Goal: Check status

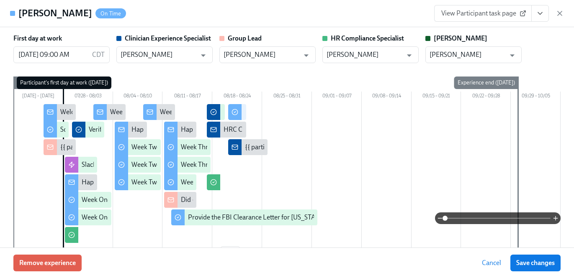
scroll to position [713, 0]
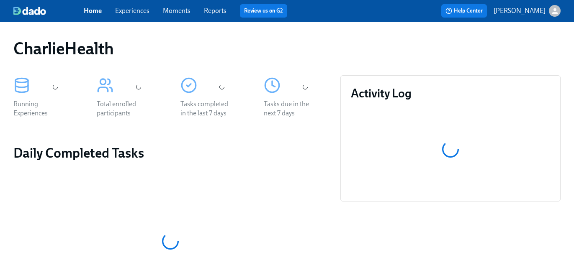
click at [135, 13] on link "Experiences" at bounding box center [132, 11] width 34 height 8
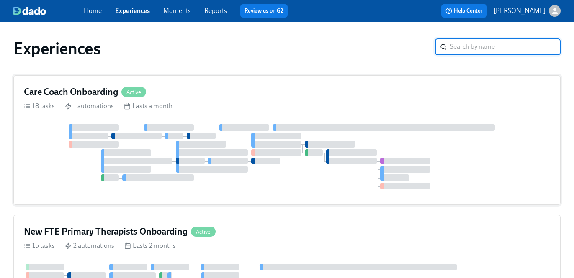
scroll to position [44, 0]
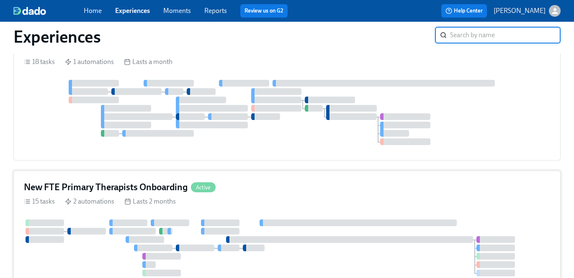
click at [277, 181] on div "New FTE Primary Therapists Onboarding Active" at bounding box center [287, 187] width 526 height 13
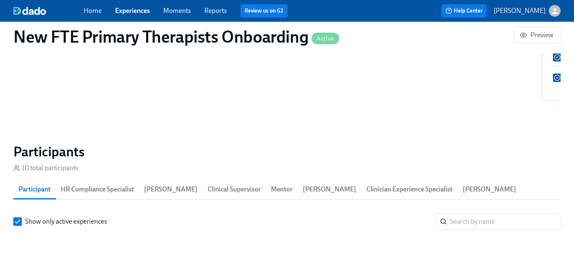
scroll to position [0, 768]
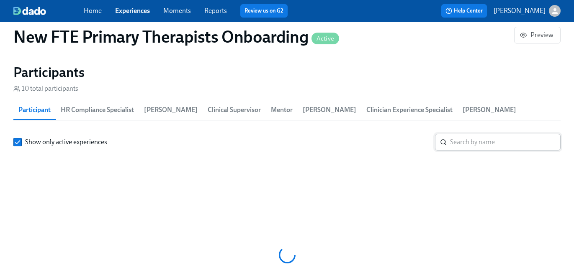
click at [461, 146] on input "search" at bounding box center [505, 142] width 110 height 17
paste input "Caroline"
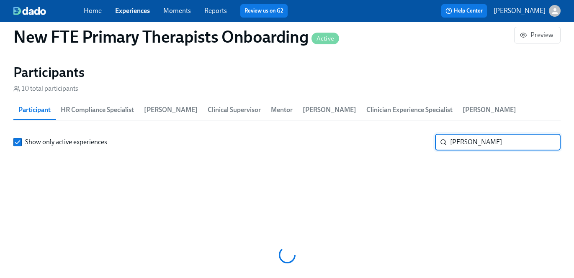
type input "Caroline"
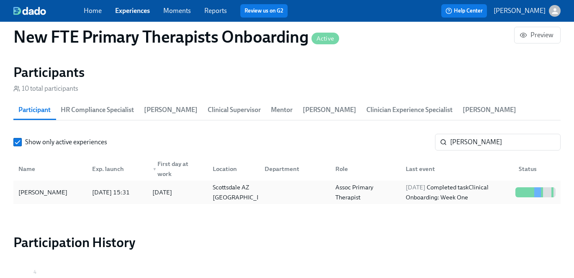
click at [399, 192] on div "2025/08/19 Completed task Clinical Onboarding: Week One" at bounding box center [455, 192] width 113 height 17
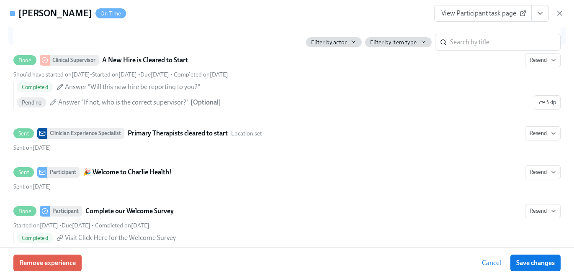
scroll to position [457, 0]
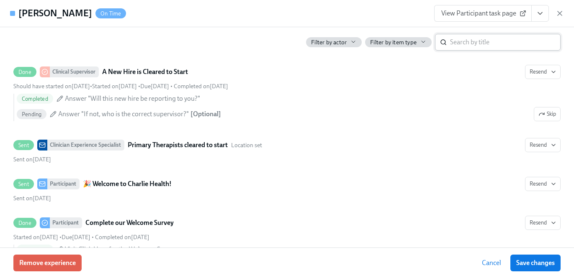
click at [476, 46] on input "search" at bounding box center [505, 42] width 110 height 17
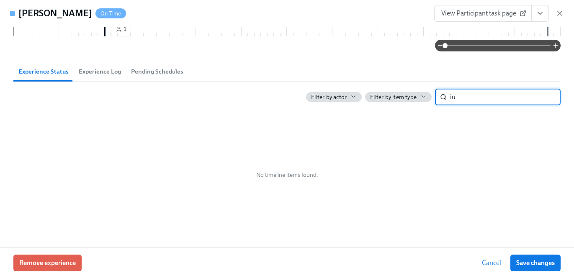
type input "i"
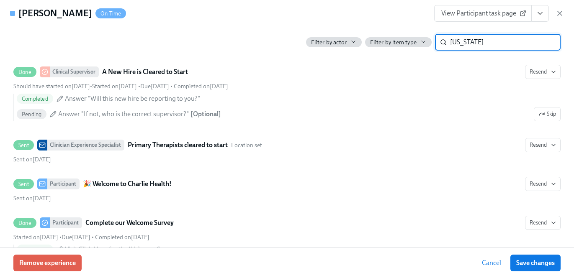
type input "utah"
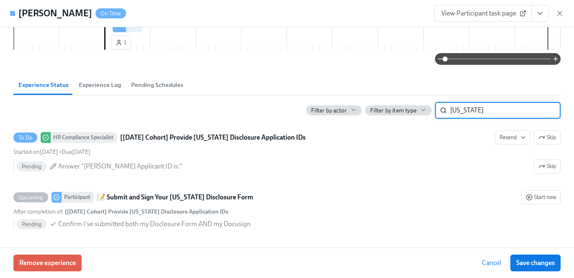
scroll to position [361, 0]
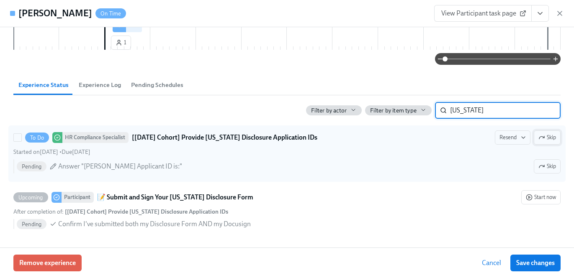
click at [557, 136] on button "Skip" at bounding box center [546, 138] width 27 height 14
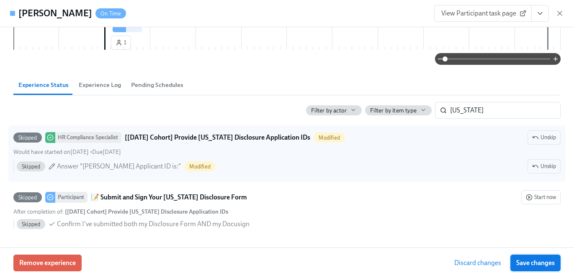
click at [543, 264] on span "Save changes" at bounding box center [535, 263] width 38 height 8
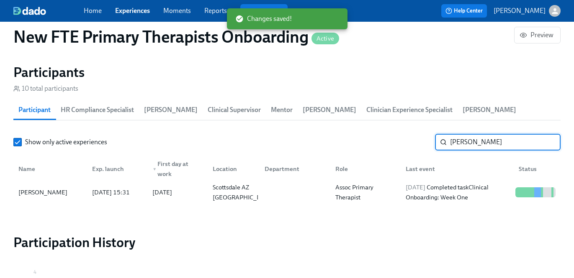
click at [477, 137] on input "Caroline" at bounding box center [505, 142] width 110 height 17
paste input "Nazia"
type input "Nazia"
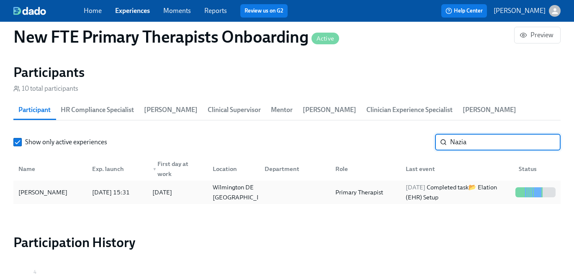
click at [473, 187] on div "2025/08/19 Completed task 📂 Elation (EHR) Setup" at bounding box center [457, 192] width 110 height 20
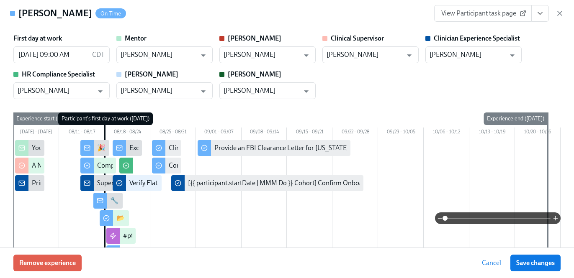
click at [542, 10] on icon "View task page" at bounding box center [539, 13] width 8 height 8
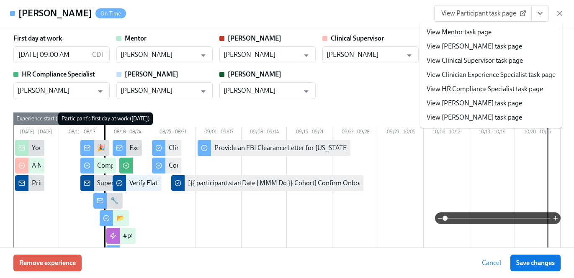
click at [514, 94] on li "View HR Compliance Specialist task page" at bounding box center [491, 89] width 142 height 14
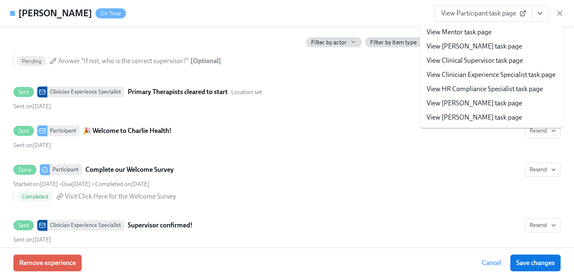
scroll to position [460, 0]
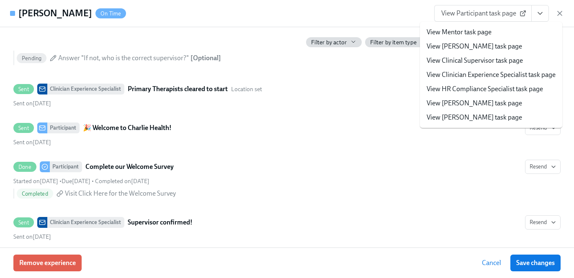
click at [366, 23] on div "Nazia Basha On Time View Participant task page View Mentor task page View Clari…" at bounding box center [287, 13] width 574 height 27
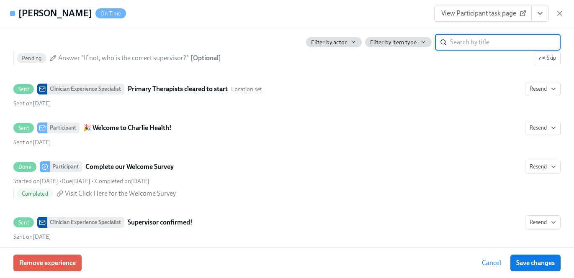
click at [473, 47] on input "search" at bounding box center [505, 42] width 110 height 17
type input "utah"
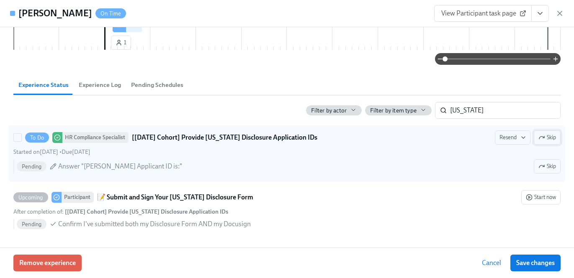
click at [543, 138] on icon "button" at bounding box center [541, 137] width 7 height 7
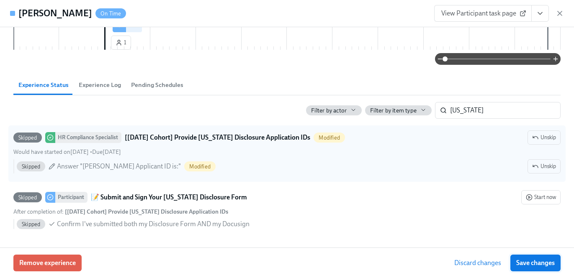
click at [538, 266] on span "Save changes" at bounding box center [535, 263] width 38 height 8
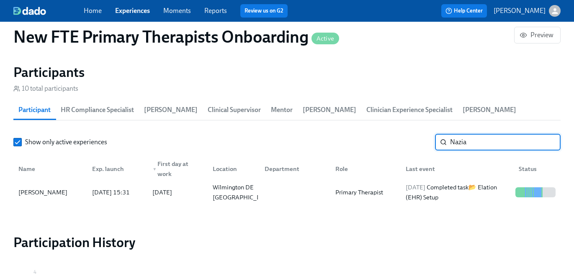
click at [466, 141] on input "Nazia" at bounding box center [505, 142] width 110 height 17
click at [128, 10] on link "Experiences" at bounding box center [132, 11] width 35 height 8
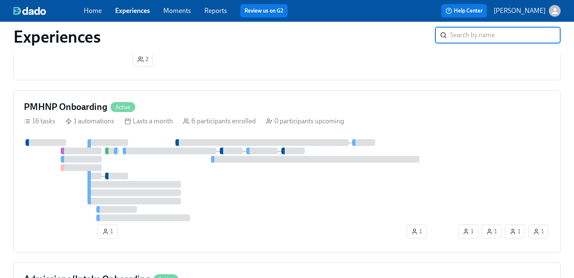
scroll to position [1879, 0]
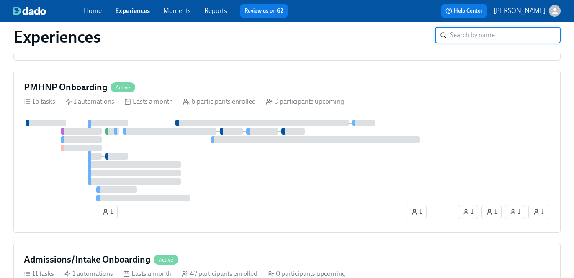
click at [317, 115] on div "PMHNP Onboarding Active 16 tasks 1 automations Lasts a month 6 participants enr…" at bounding box center [286, 152] width 547 height 162
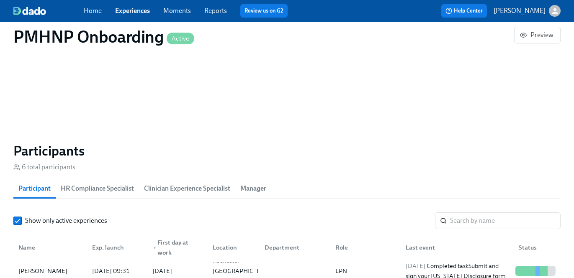
scroll to position [663, 0]
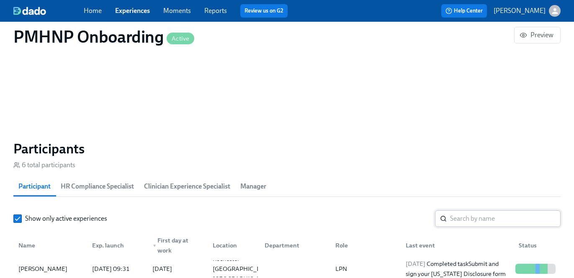
click at [483, 222] on input "search" at bounding box center [505, 218] width 110 height 17
paste input "Lauren Connors"
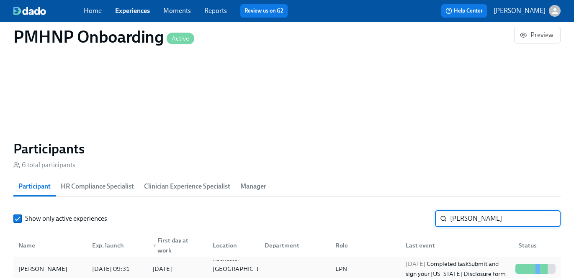
type input "Lauren Connors"
click at [452, 261] on div "2025/08/20 Completed task Submit and sign your Utah Disclosure form" at bounding box center [457, 269] width 110 height 20
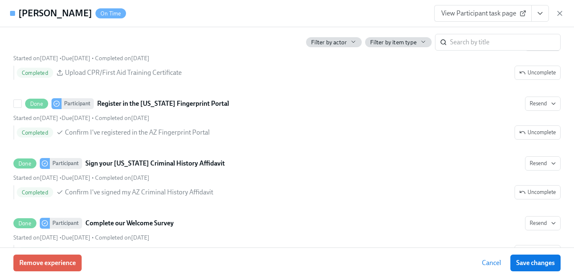
scroll to position [678, 0]
